Goal: Task Accomplishment & Management: Complete application form

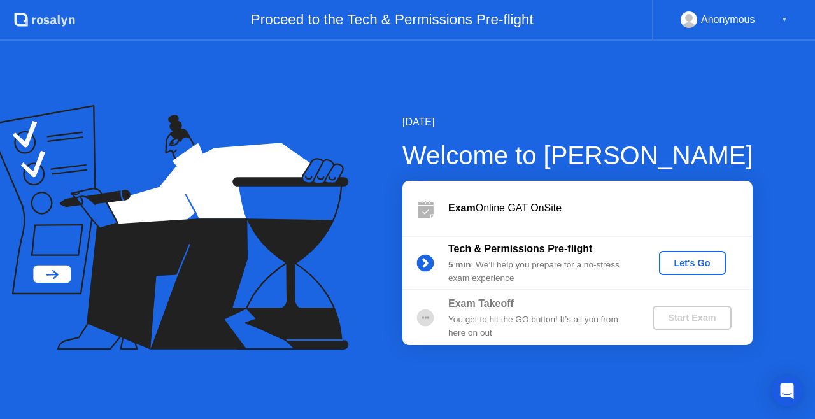
click at [675, 316] on div "Start Exam" at bounding box center [692, 318] width 68 height 10
click at [588, 233] on div "Exam Online GAT OnSite" at bounding box center [577, 208] width 350 height 55
click at [692, 254] on button "Let's Go" at bounding box center [692, 263] width 67 height 24
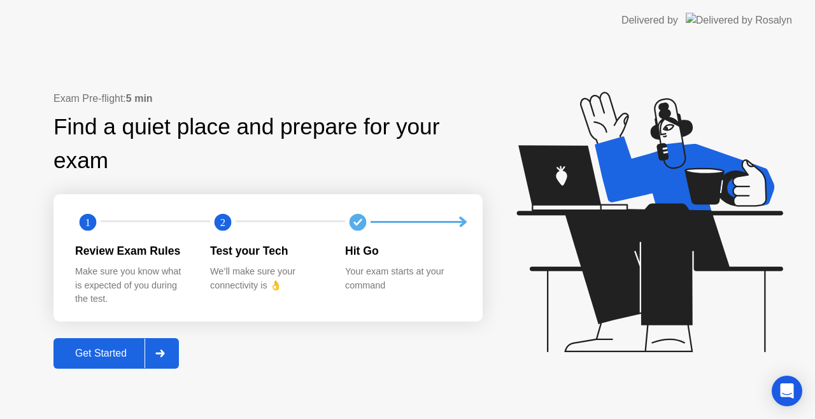
click at [96, 359] on div "Get Started" at bounding box center [100, 353] width 87 height 11
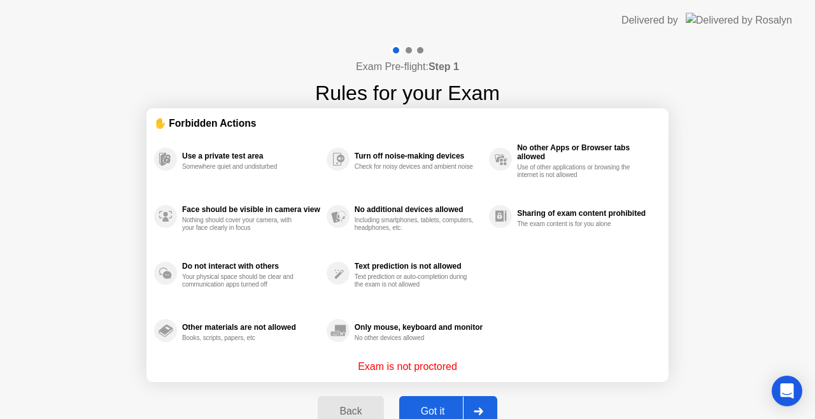
click at [413, 408] on div "Got it" at bounding box center [433, 411] width 60 height 11
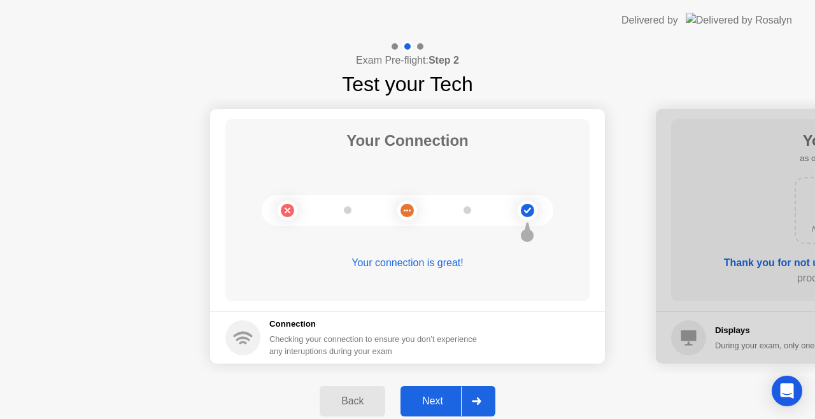
click at [437, 404] on div "Next" at bounding box center [432, 400] width 57 height 11
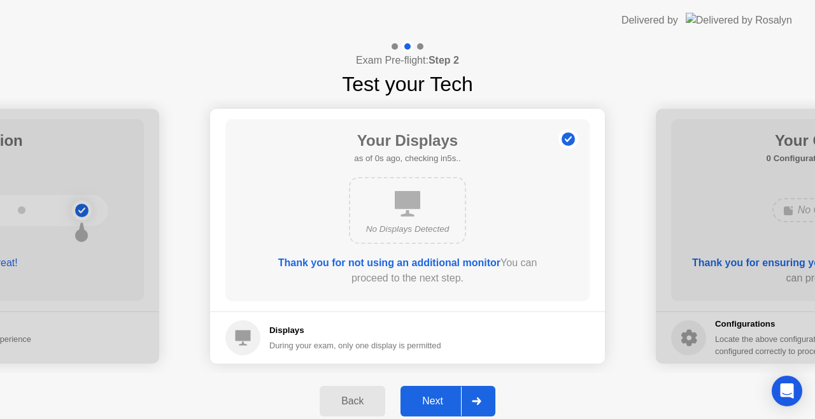
click at [437, 404] on div "Next" at bounding box center [432, 400] width 57 height 11
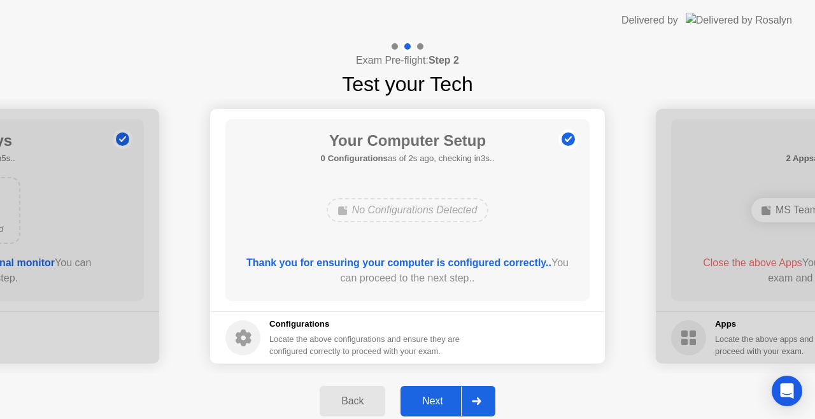
click at [439, 395] on div "Next" at bounding box center [432, 400] width 57 height 11
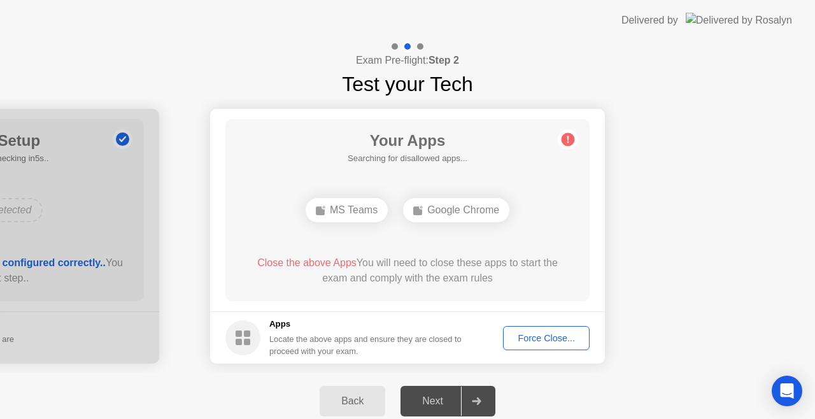
click at [439, 395] on div "Next" at bounding box center [432, 400] width 57 height 11
click at [532, 333] on div "Force Close..." at bounding box center [546, 338] width 78 height 10
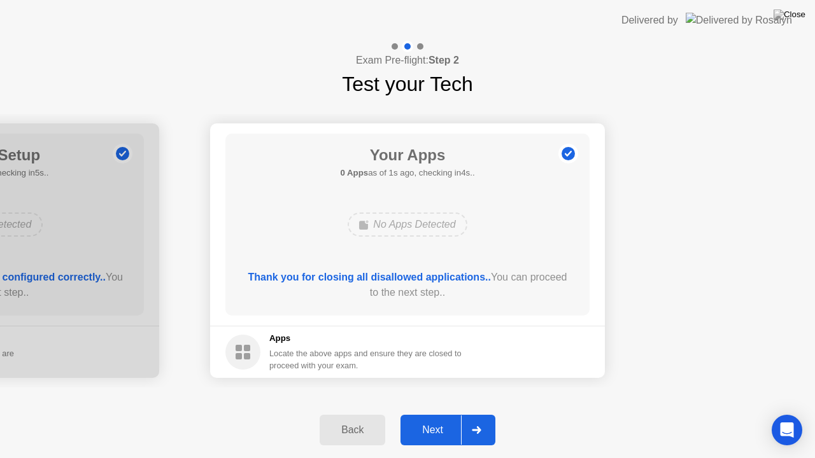
click at [446, 418] on div "Next" at bounding box center [432, 430] width 57 height 11
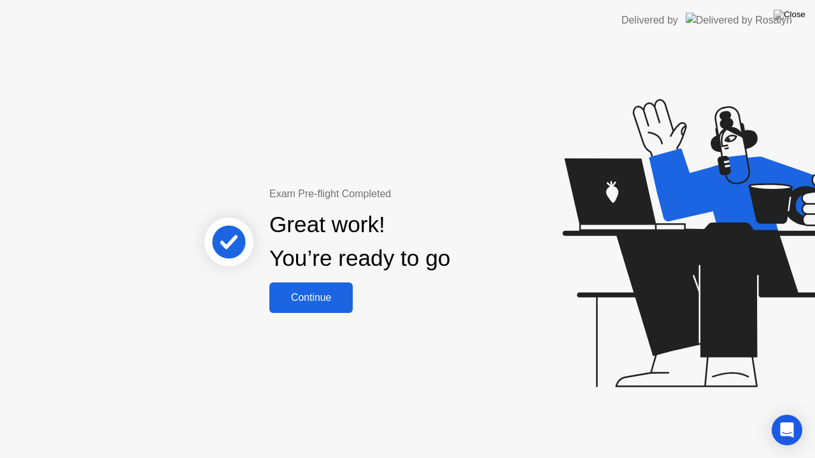
click at [319, 297] on div "Continue" at bounding box center [311, 297] width 76 height 11
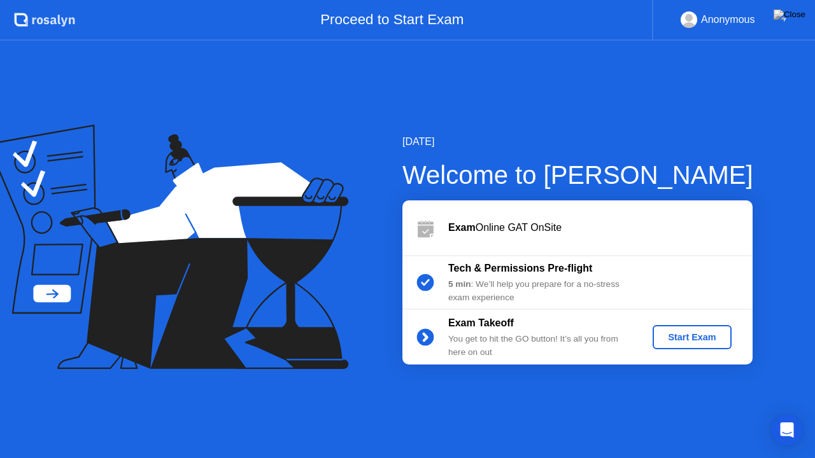
click at [689, 335] on div "Start Exam" at bounding box center [692, 337] width 68 height 10
